Goal: Task Accomplishment & Management: Complete application form

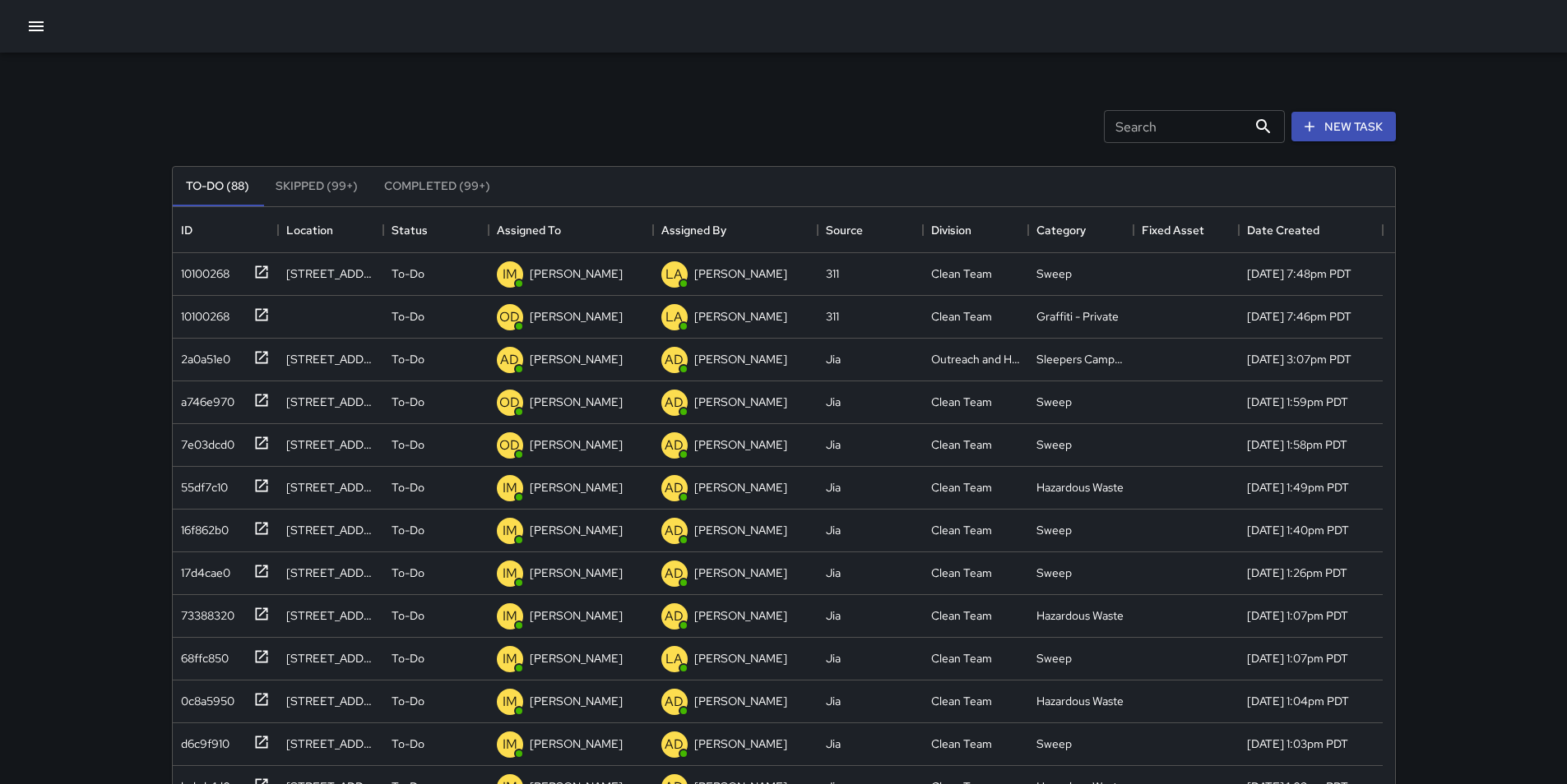
scroll to position [684, 1210]
click at [224, 570] on div "17d4cae0" at bounding box center [202, 569] width 55 height 23
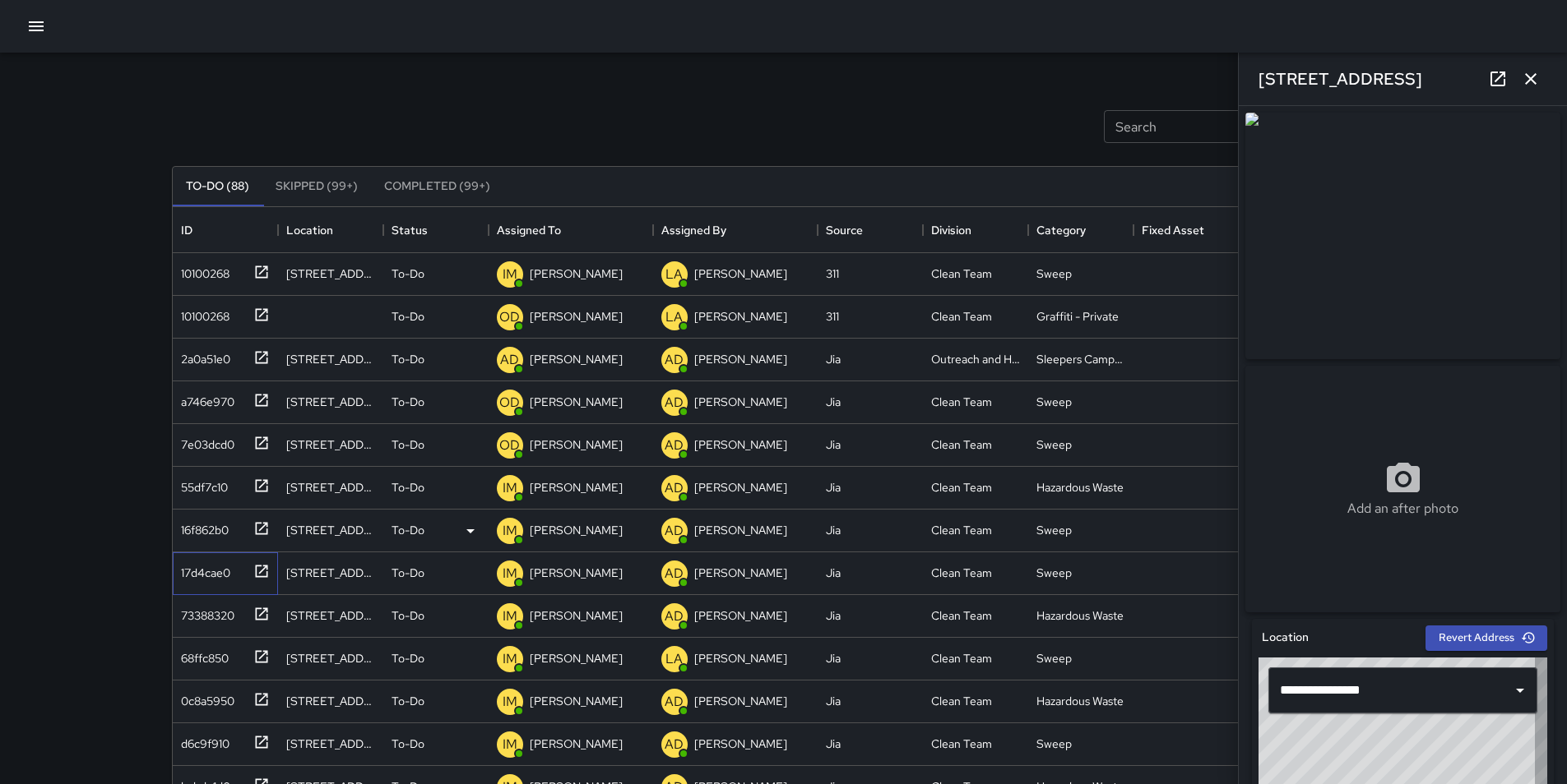
type input "**********"
click at [575, 576] on p "[PERSON_NAME]" at bounding box center [576, 573] width 93 height 17
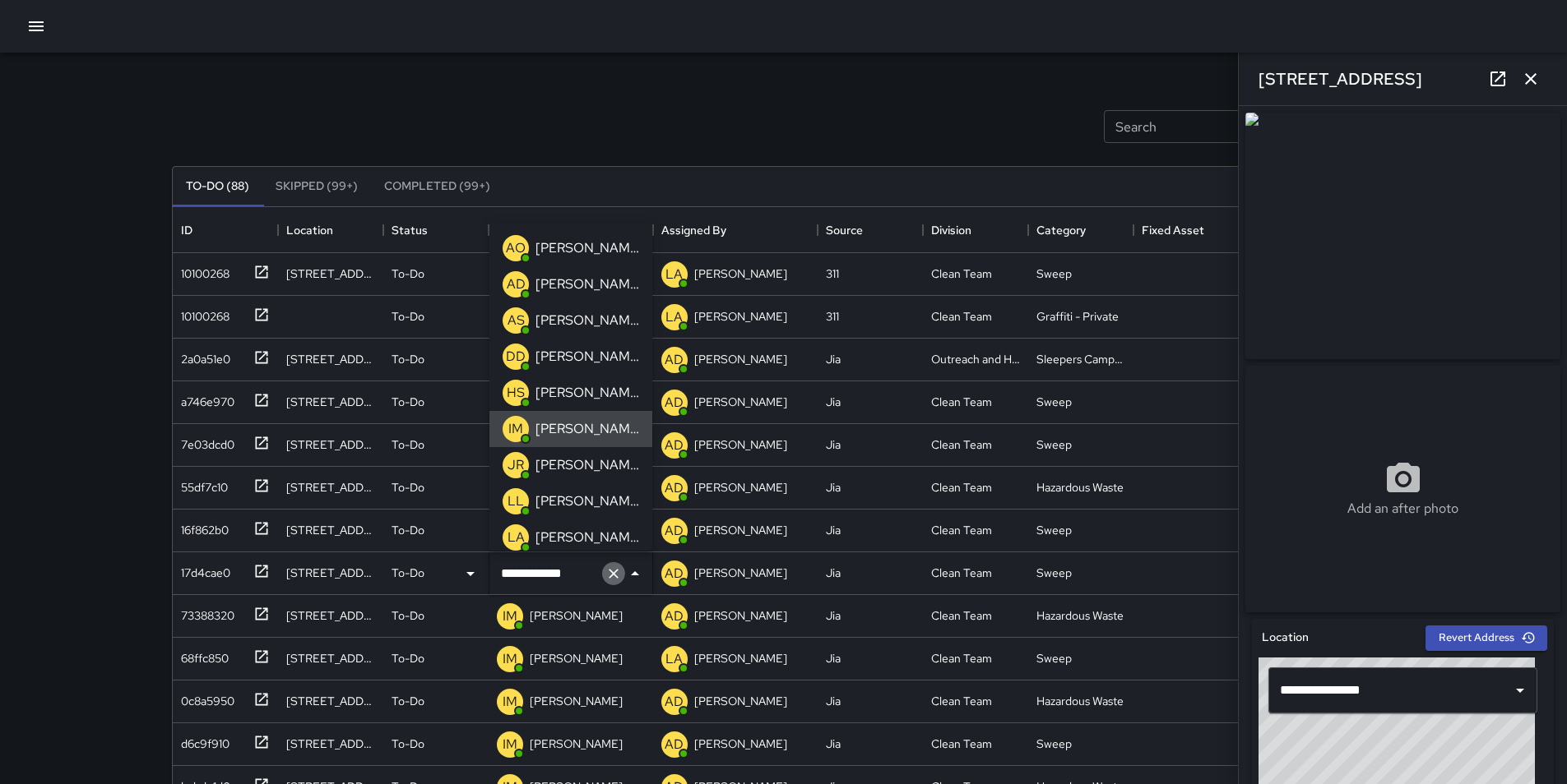
click at [614, 573] on icon "Clear" at bounding box center [614, 574] width 10 height 10
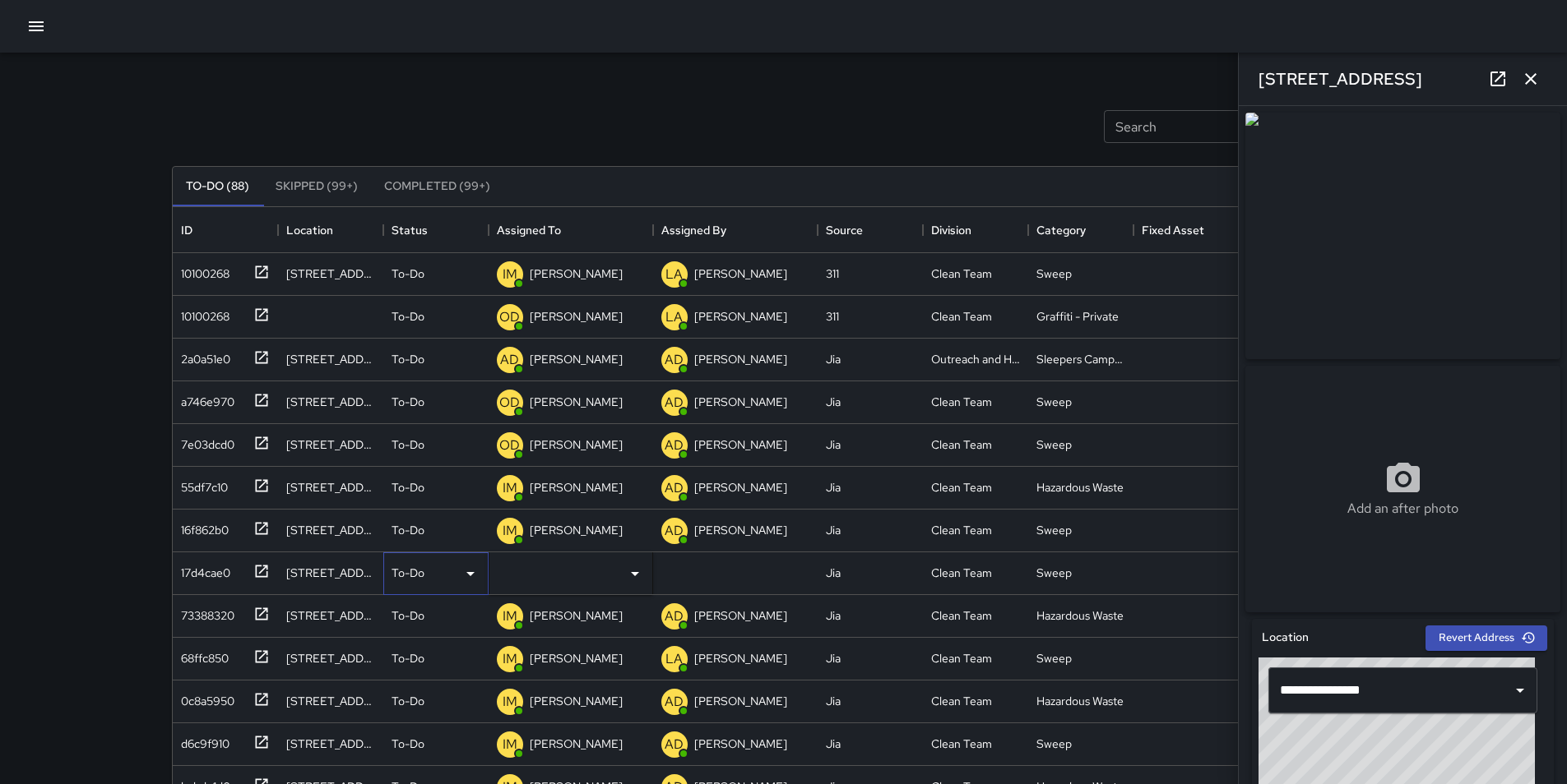
click at [470, 570] on icon at bounding box center [470, 574] width 20 height 20
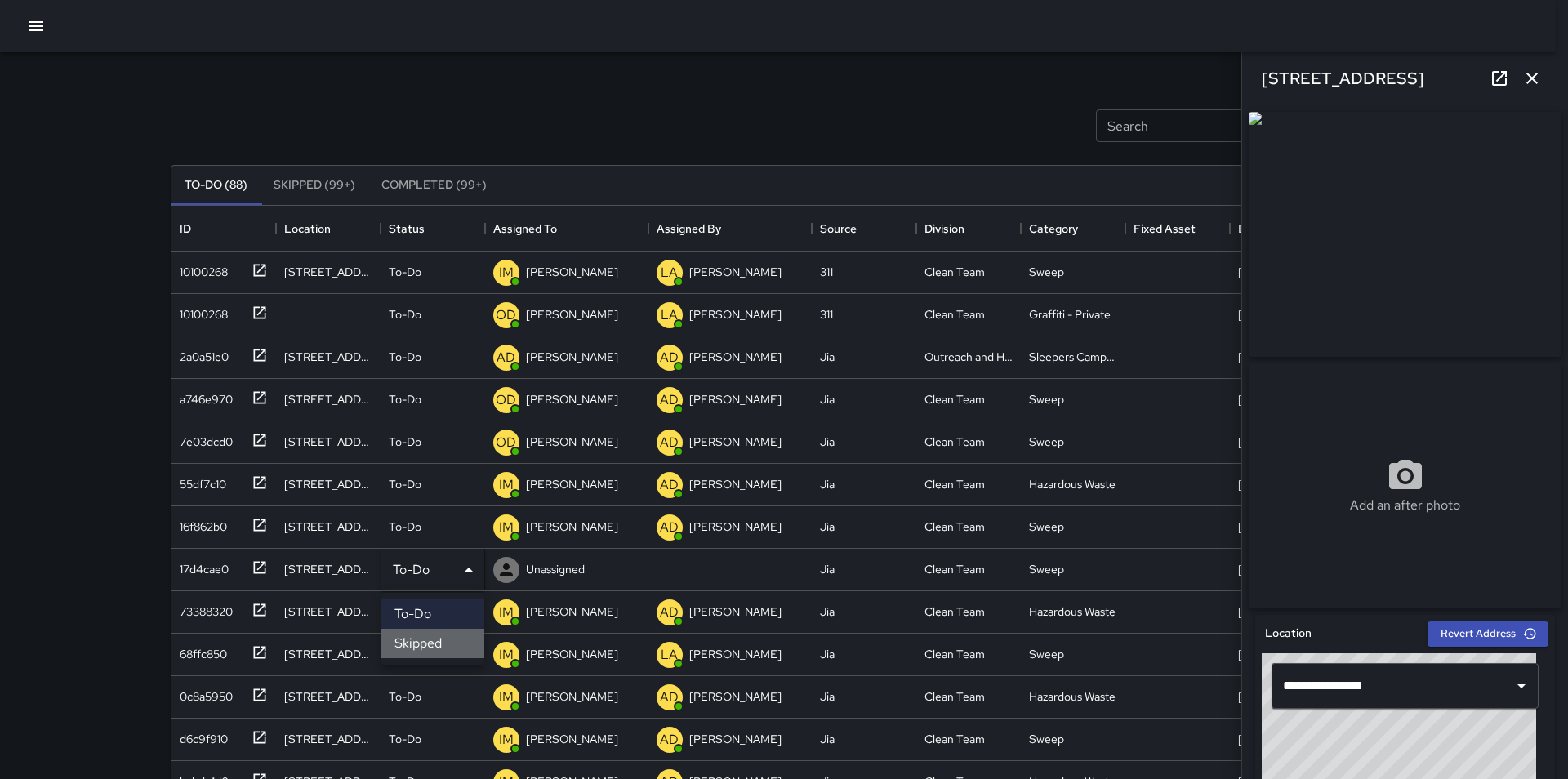
click at [450, 648] on li "Skipped" at bounding box center [433, 644] width 103 height 30
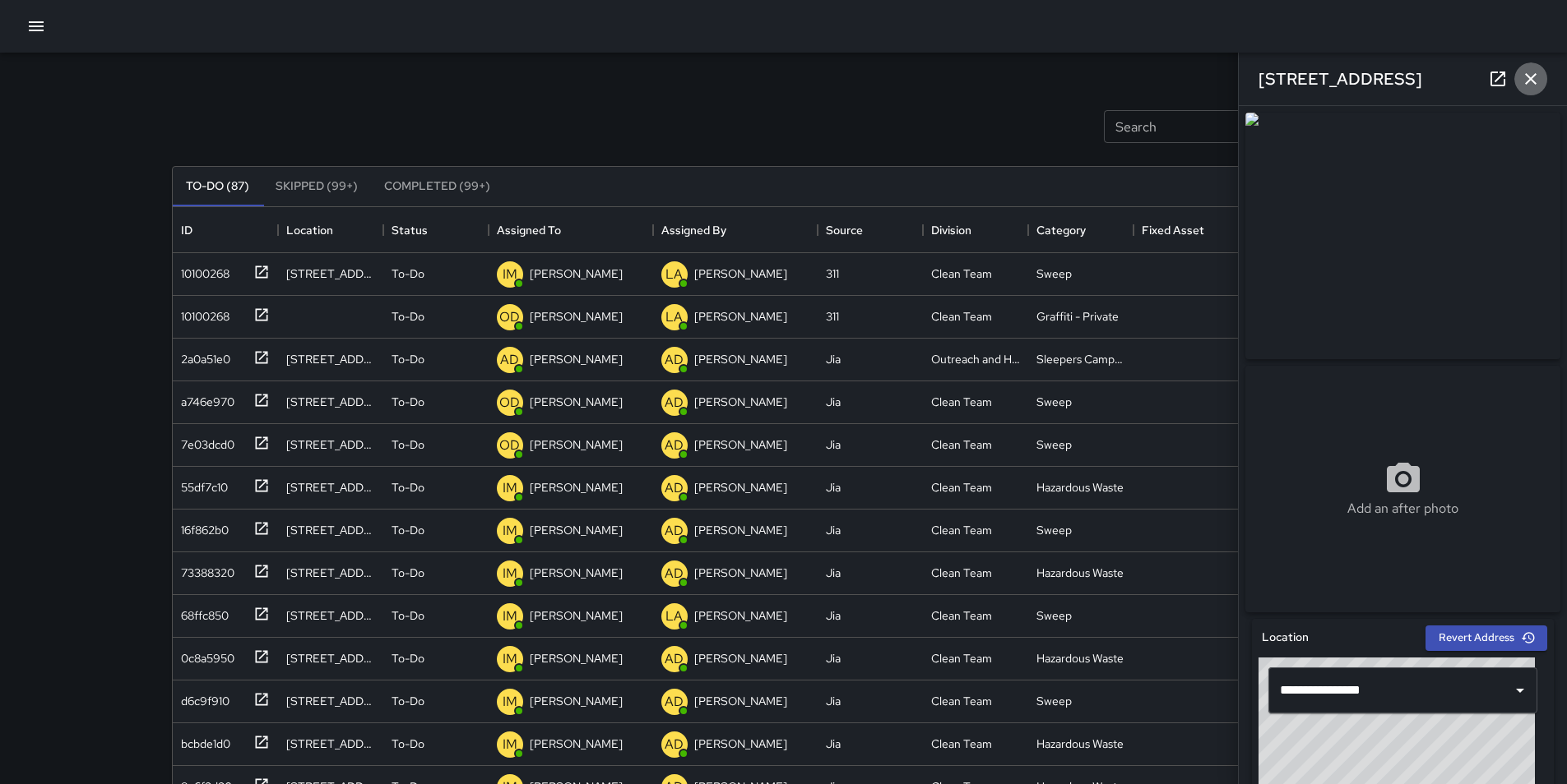
click at [1532, 85] on icon "button" at bounding box center [1531, 79] width 20 height 20
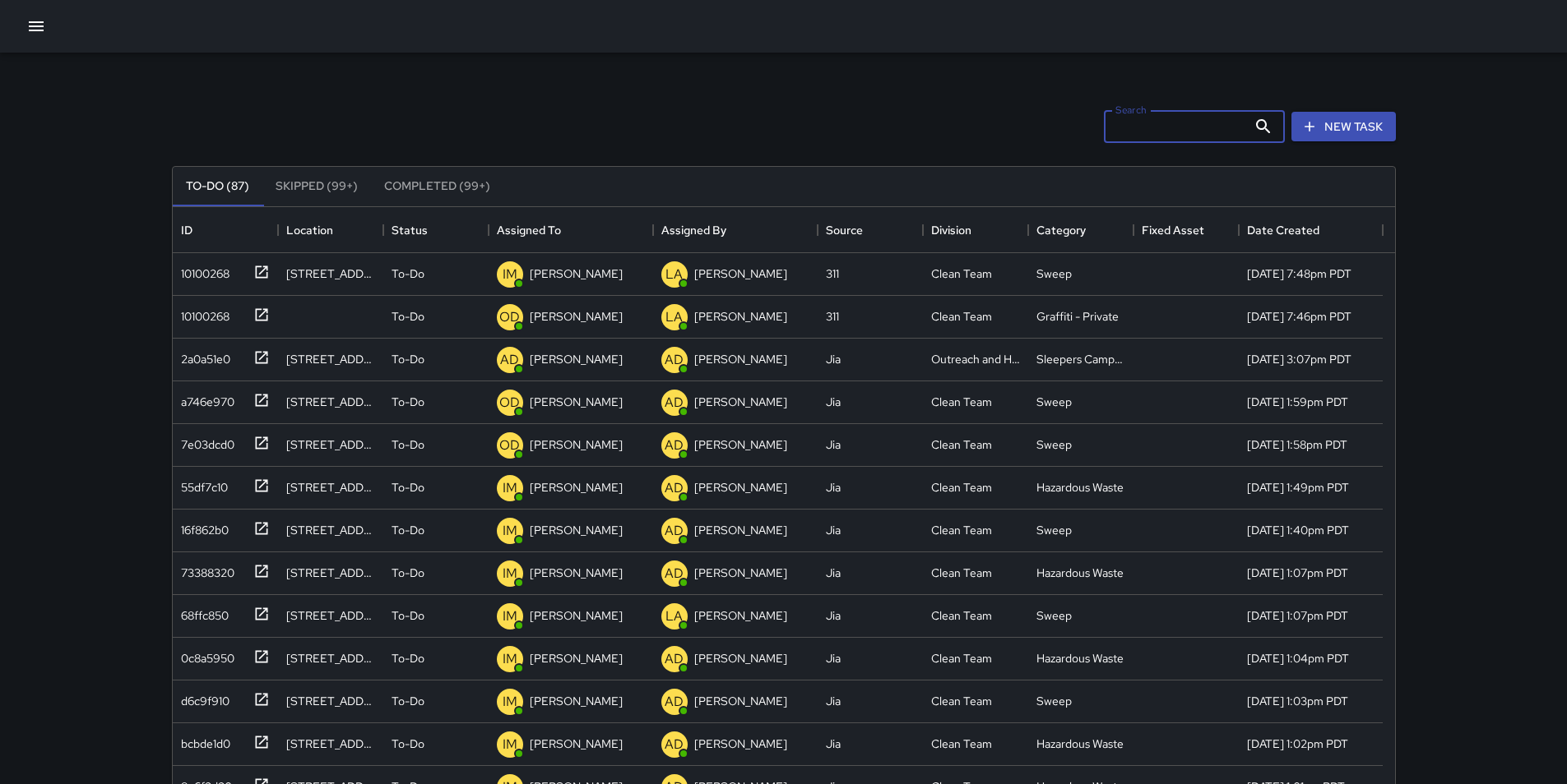
click at [1191, 134] on input "Search" at bounding box center [1176, 126] width 144 height 33
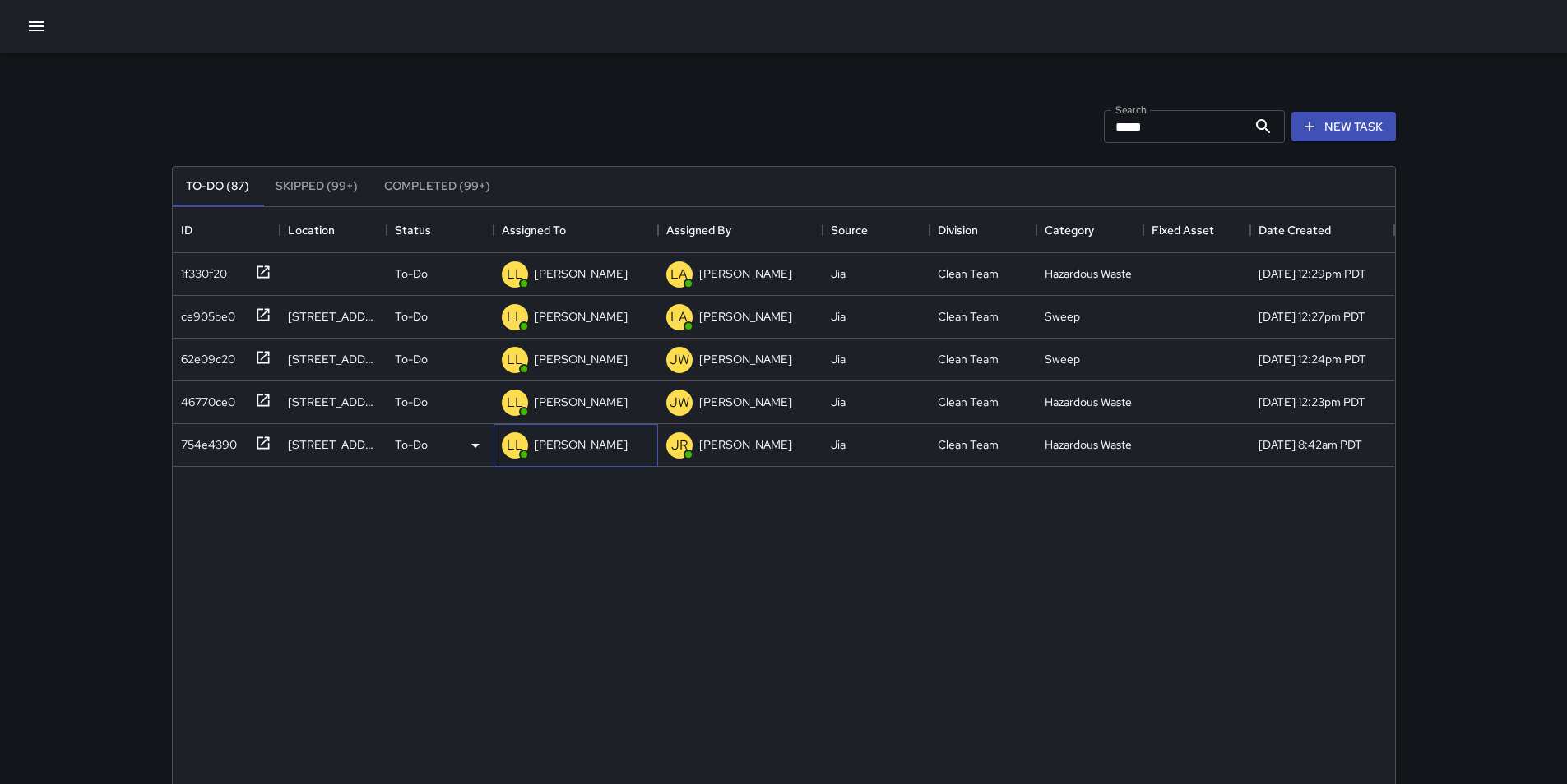
click at [566, 450] on p "[PERSON_NAME]" at bounding box center [581, 444] width 93 height 17
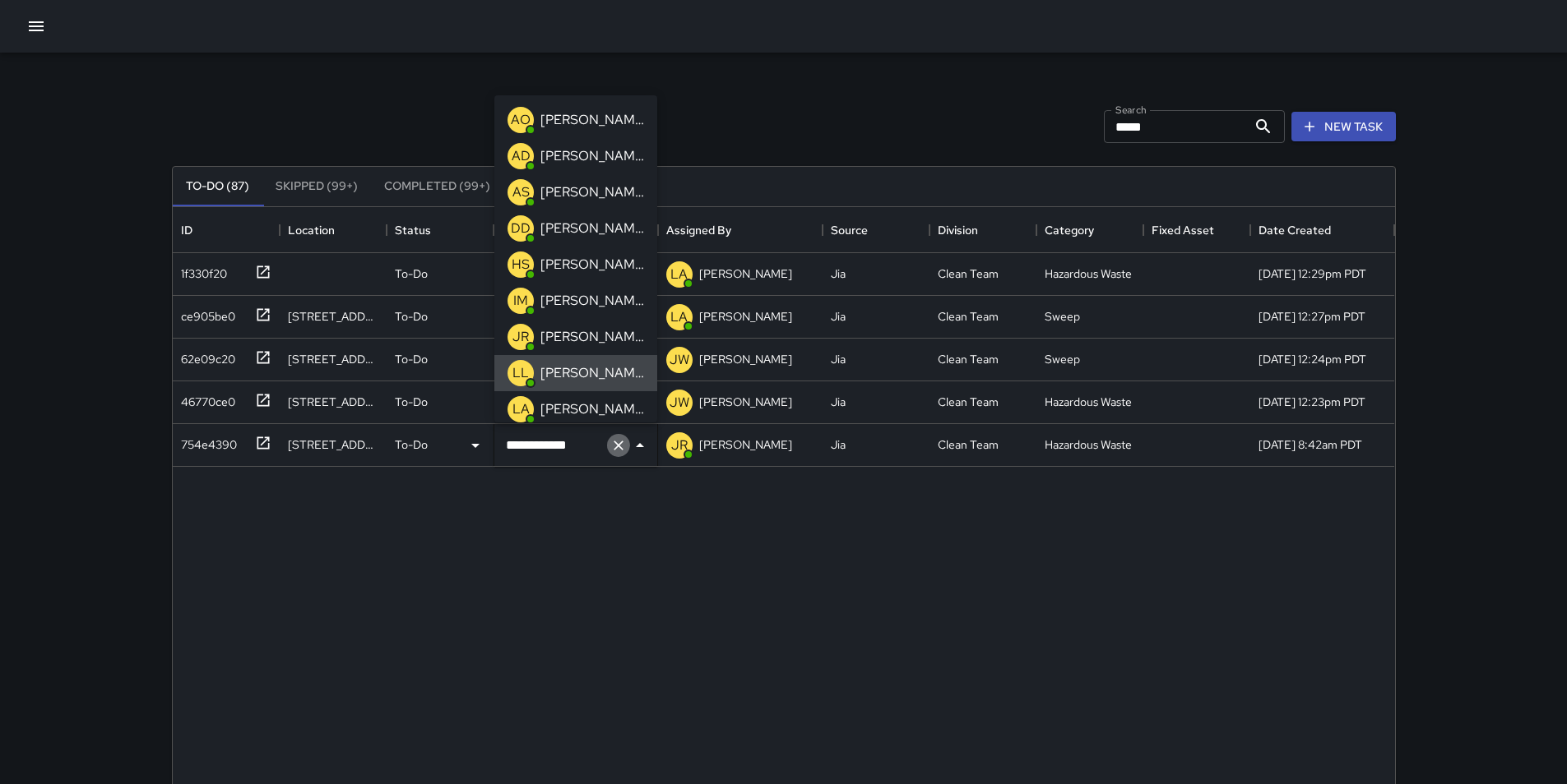
click at [618, 445] on icon "Clear" at bounding box center [619, 445] width 10 height 10
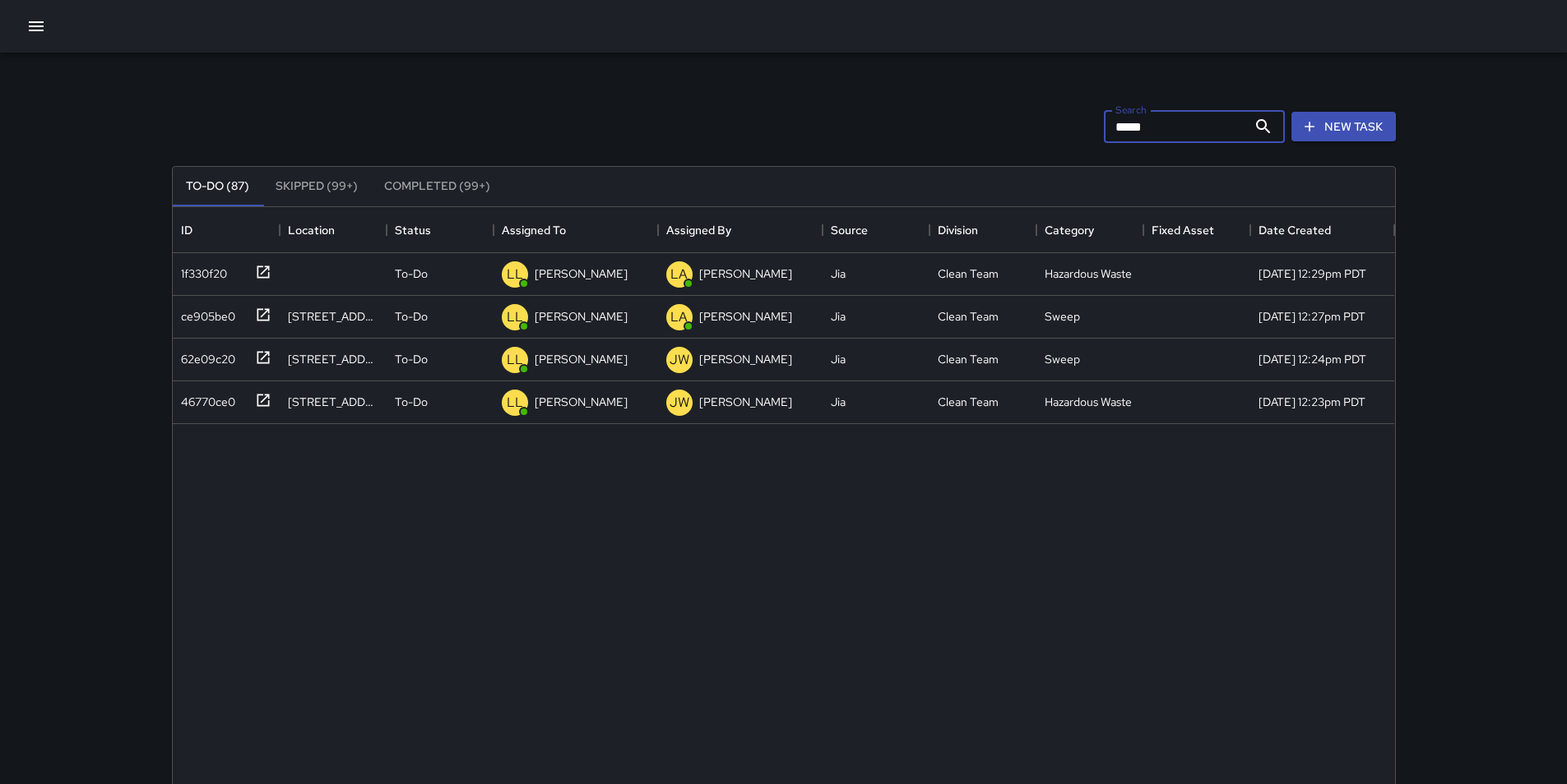
click at [1164, 127] on input "*****" at bounding box center [1176, 126] width 144 height 33
type input "*"
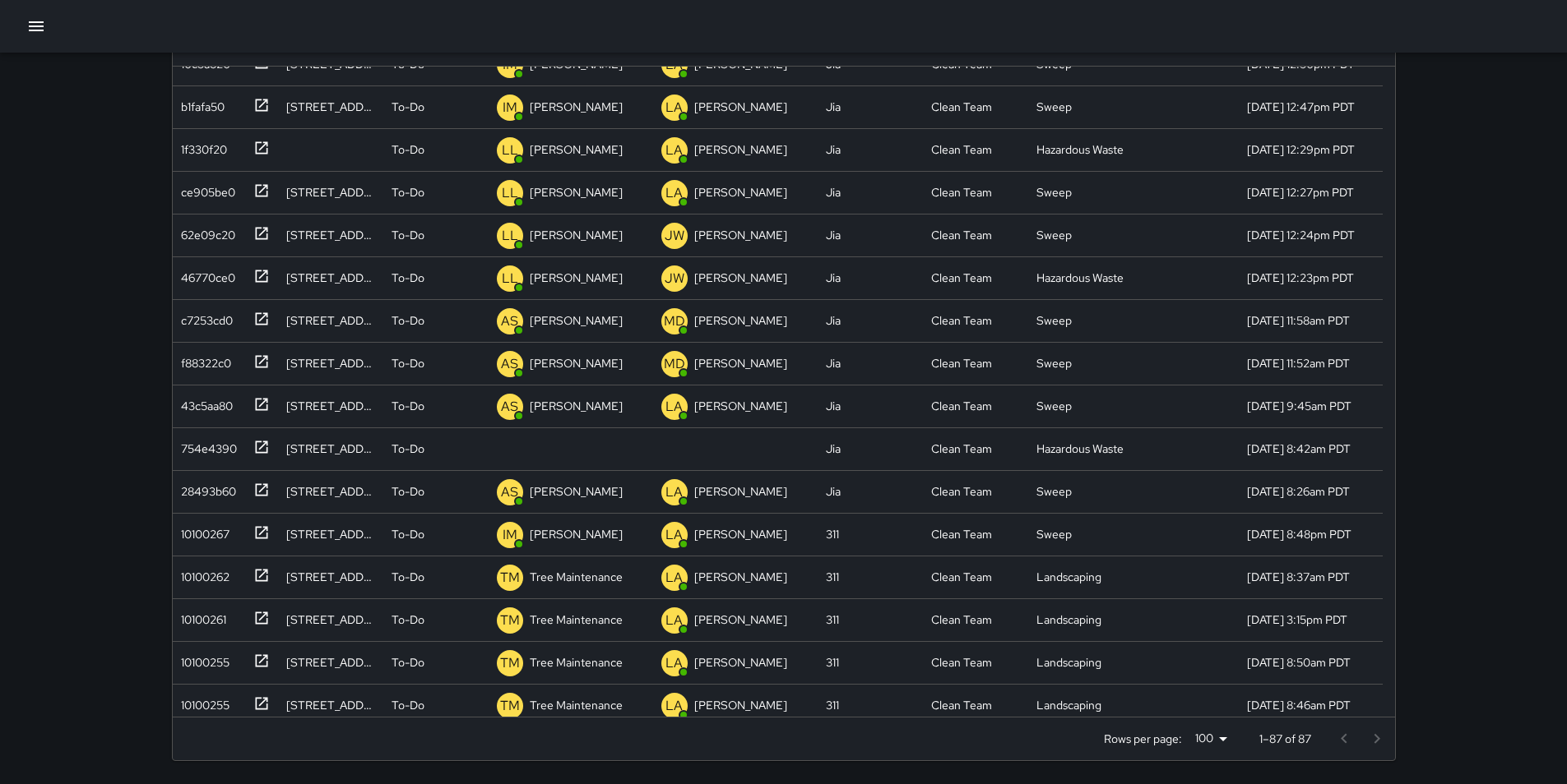
scroll to position [998, 0]
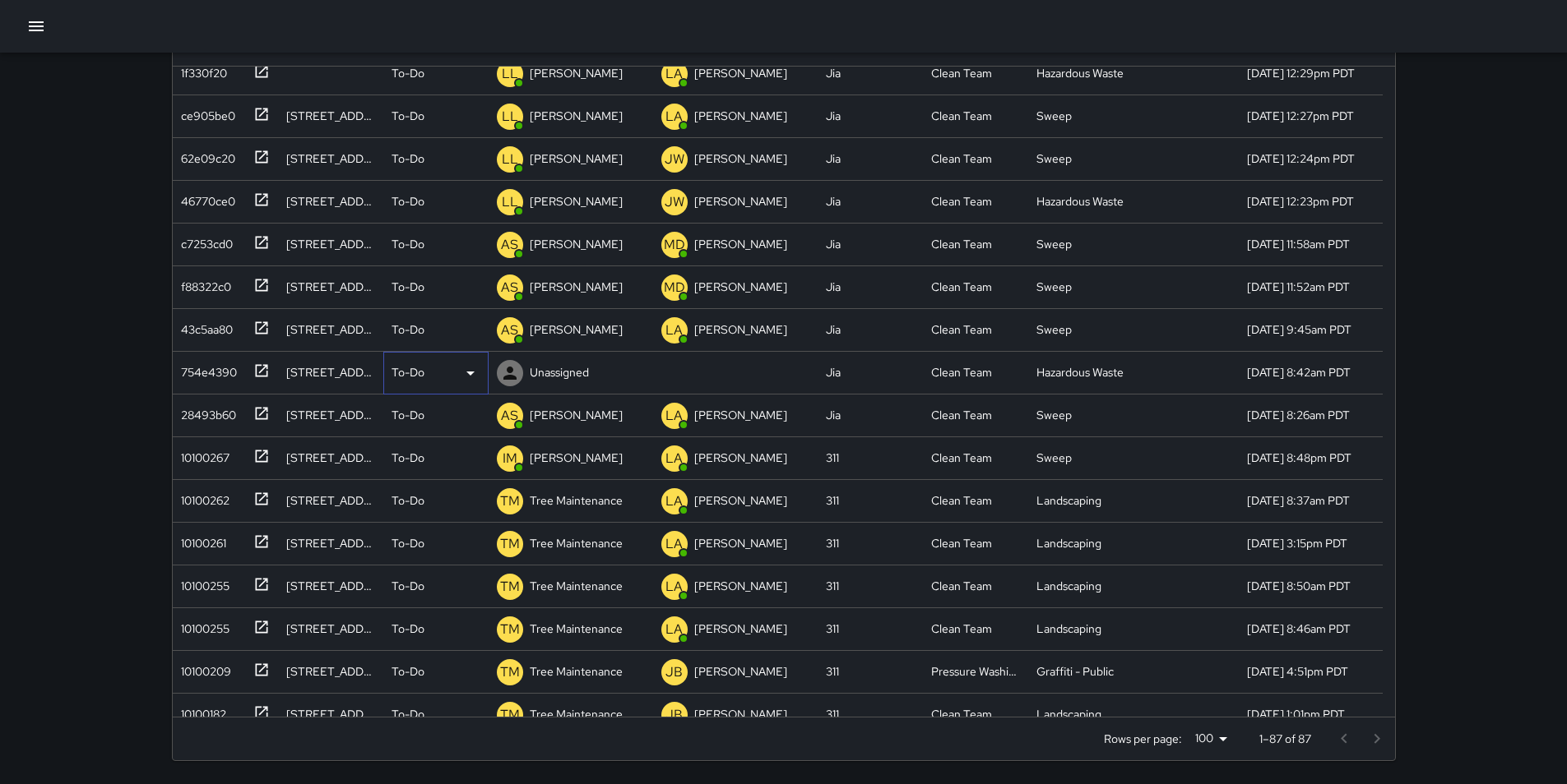
click at [470, 371] on icon at bounding box center [470, 373] width 20 height 20
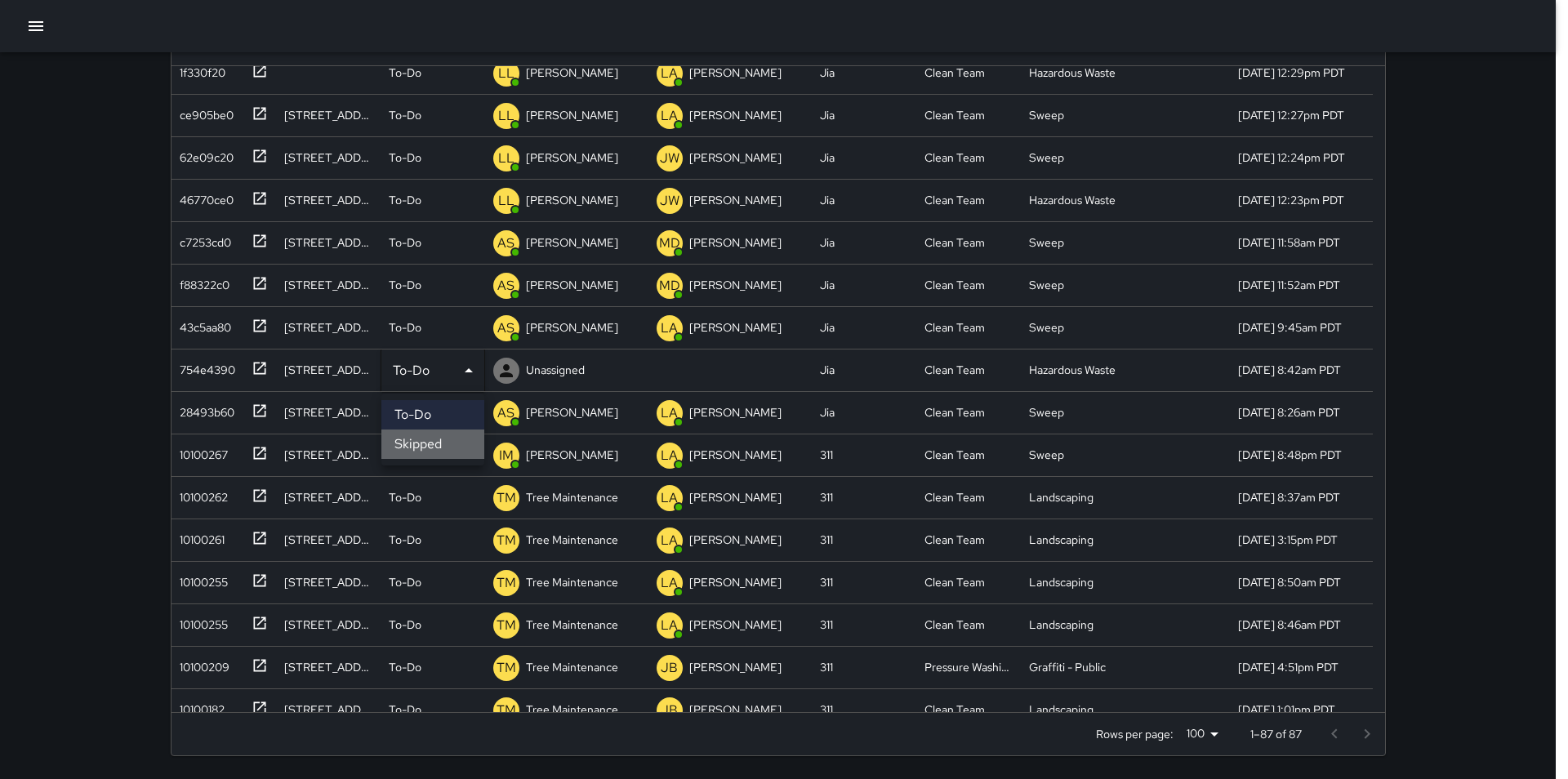
click at [436, 442] on li "Skipped" at bounding box center [433, 445] width 103 height 30
